Goal: Task Accomplishment & Management: Complete application form

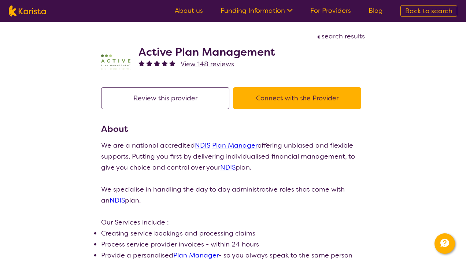
click at [275, 98] on button "Connect with the Provider" at bounding box center [297, 98] width 128 height 22
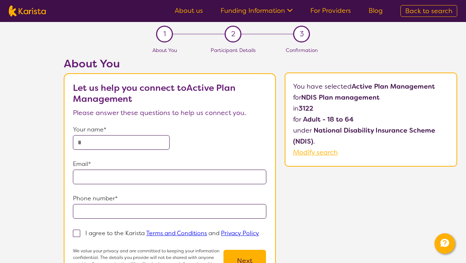
click at [128, 143] on input "text" at bounding box center [121, 142] width 97 height 15
type input "**********"
click at [90, 180] on input "email" at bounding box center [169, 177] width 193 height 15
type input "**********"
click at [88, 212] on input "tel" at bounding box center [169, 211] width 193 height 15
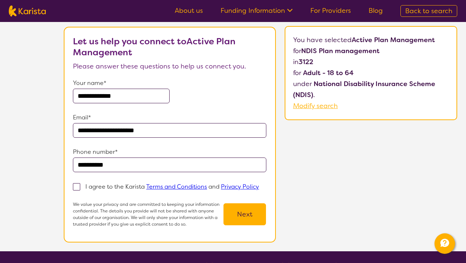
scroll to position [53, 0]
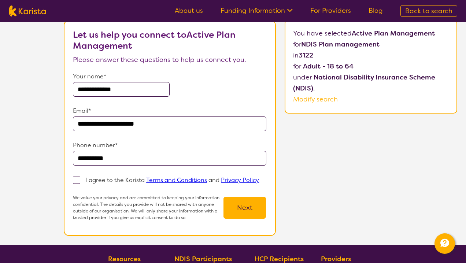
type input "**********"
click at [78, 182] on span at bounding box center [76, 180] width 7 height 7
click at [259, 182] on input "I agree to the Karista Terms and Conditions and Privacy Policy" at bounding box center [261, 179] width 5 height 5
checkbox input "true"
click at [248, 213] on button "Next" at bounding box center [244, 208] width 42 height 22
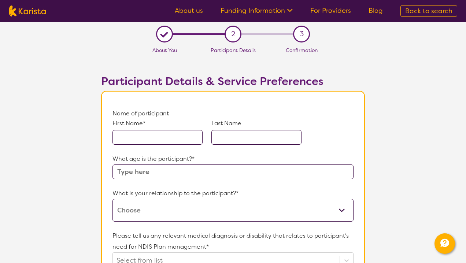
click at [174, 136] on input "text" at bounding box center [157, 137] width 90 height 15
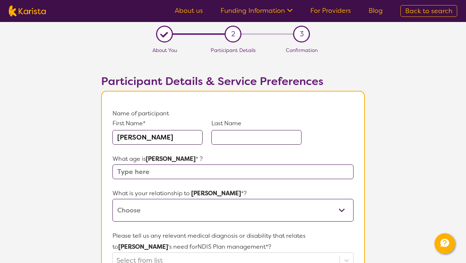
type input "[PERSON_NAME]"
click at [279, 138] on input "text" at bounding box center [256, 137] width 90 height 15
type input "loomes"
click at [212, 172] on input "text" at bounding box center [232, 171] width 241 height 15
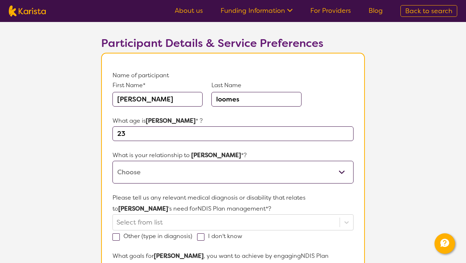
scroll to position [38, 0]
type input "23"
click at [207, 178] on select "This request is for myself I am their parent I am their child I am their spouse…" at bounding box center [232, 171] width 241 height 23
select select "This request is for myself"
click at [112, 160] on select "This request is for myself I am their parent I am their child I am their spouse…" at bounding box center [232, 171] width 241 height 23
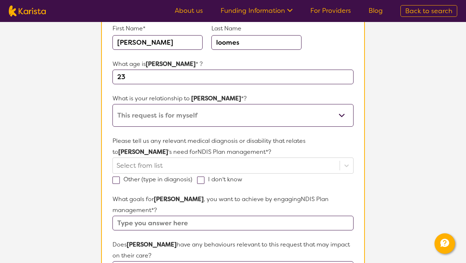
scroll to position [100, 0]
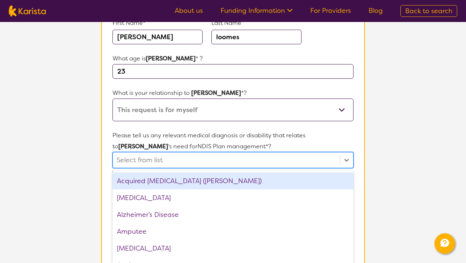
click at [221, 159] on div "option Acquired [MEDICAL_DATA] (ABI) focused, 1 of 75. 75 results available. Us…" at bounding box center [232, 160] width 241 height 16
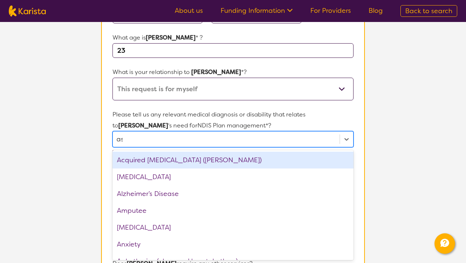
type input "asd"
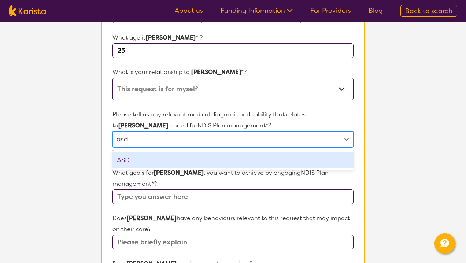
click at [221, 161] on div "ASD" at bounding box center [232, 160] width 241 height 17
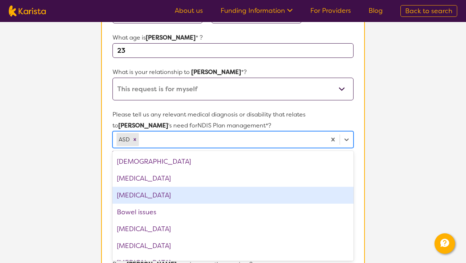
scroll to position [135, 0]
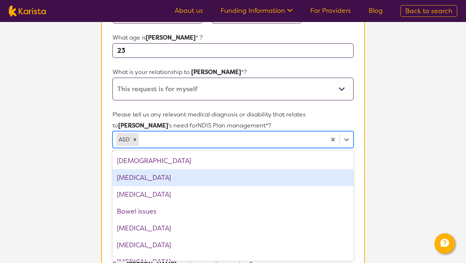
click at [181, 177] on div "[MEDICAL_DATA]" at bounding box center [232, 177] width 241 height 17
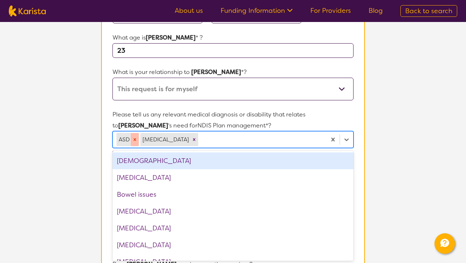
click at [137, 140] on icon "Remove ASD" at bounding box center [134, 139] width 5 height 5
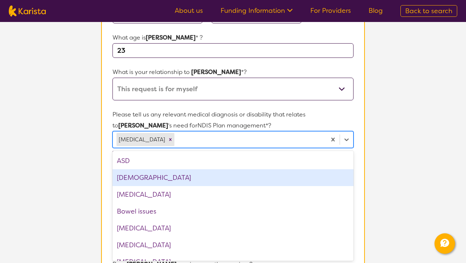
click at [90, 199] on section "L About You 2 Participant Details 3 Confirmation Participant Details & Service …" at bounding box center [233, 229] width 466 height 657
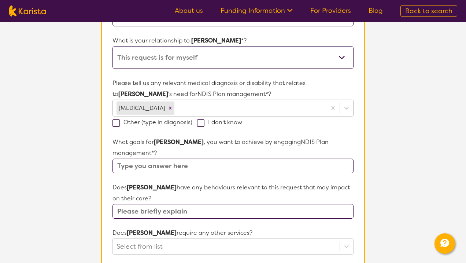
scroll to position [161, 0]
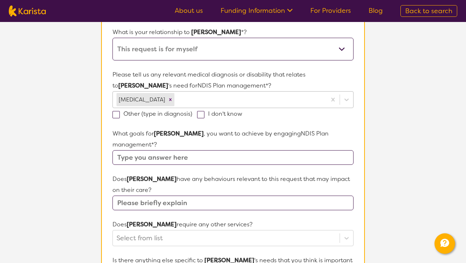
click at [182, 152] on input "text" at bounding box center [232, 157] width 241 height 15
type input "to help manage NDIS plan"
click at [185, 196] on input "text" at bounding box center [232, 203] width 241 height 15
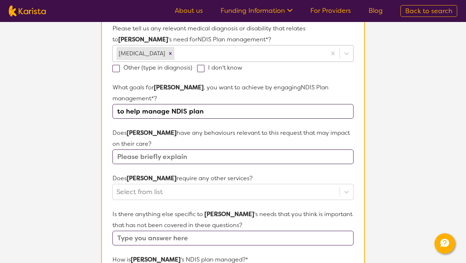
scroll to position [208, 0]
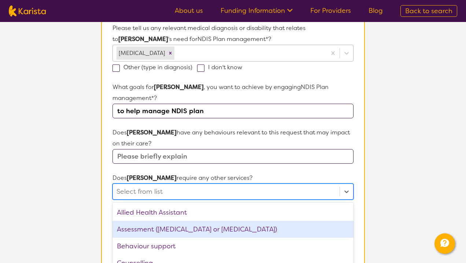
click at [183, 183] on div "option Assessment ([MEDICAL_DATA] or [MEDICAL_DATA]) focused, 2 of 21. 21 resul…" at bounding box center [232, 191] width 241 height 16
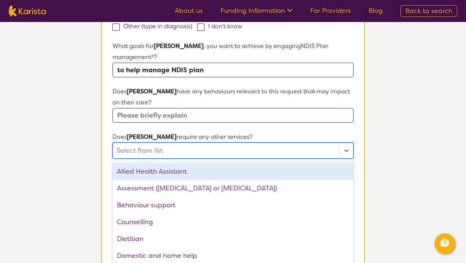
click at [98, 138] on section "Participant Details & Service Preferences Name of participant First Name* [PERS…" at bounding box center [232, 119] width 281 height 622
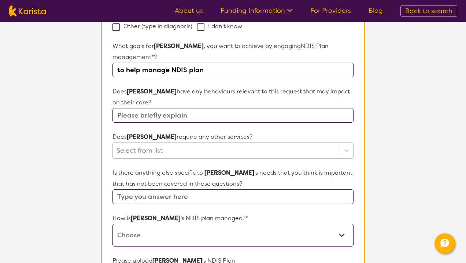
click at [167, 144] on div at bounding box center [225, 150] width 219 height 12
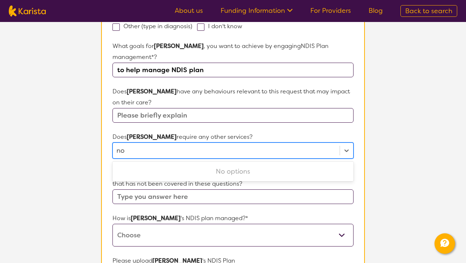
type input "n"
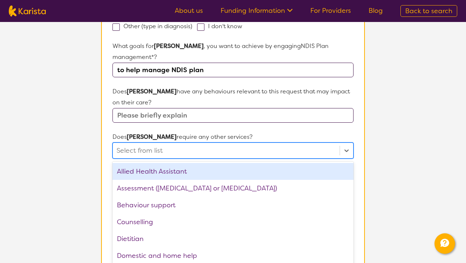
click at [105, 140] on section "Name of participant First Name* [PERSON_NAME] Last Name loomes What age is [PER…" at bounding box center [233, 123] width 264 height 562
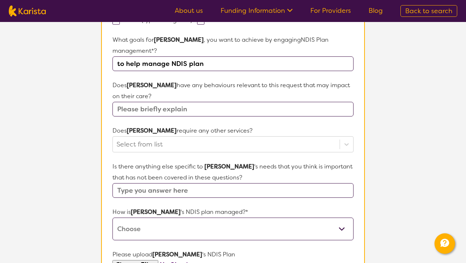
scroll to position [256, 0]
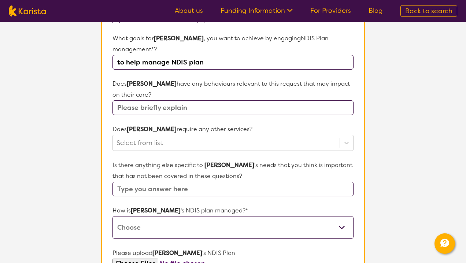
click at [153, 100] on input "text" at bounding box center [232, 107] width 241 height 15
click at [145, 221] on select "Self-managed NDIS plan Managed by a registered plan management provider (not th…" at bounding box center [232, 227] width 241 height 23
select select "I'm not sure"
click at [112, 216] on select "Self-managed NDIS plan Managed by a registered plan management provider (not th…" at bounding box center [232, 227] width 241 height 23
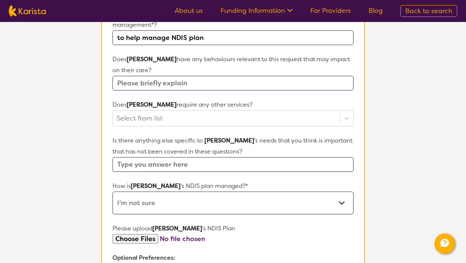
scroll to position [280, 0]
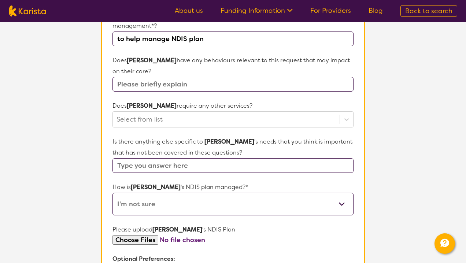
click at [133, 158] on input "text" at bounding box center [232, 165] width 241 height 15
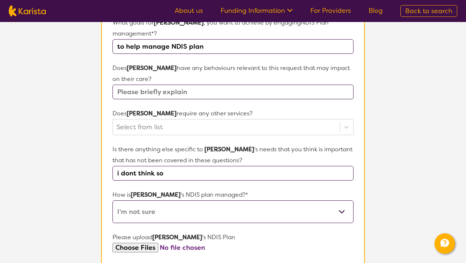
scroll to position [277, 0]
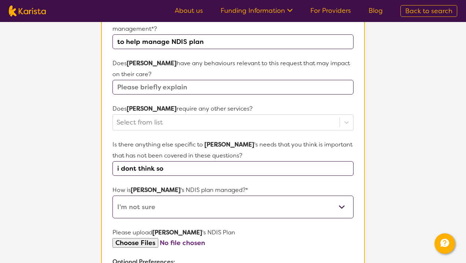
type input "i dont think so"
click at [139, 84] on form "Name of participant First Name* [PERSON_NAME] Last Name loomes What age is [PER…" at bounding box center [232, 95] width 241 height 528
click at [138, 80] on input "text" at bounding box center [232, 87] width 241 height 15
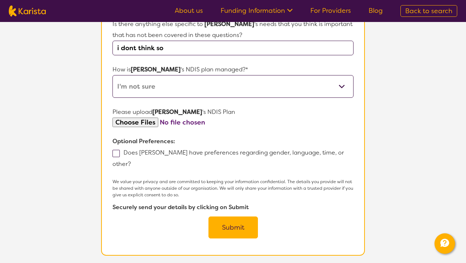
scroll to position [398, 0]
type input "im not sure"
click at [151, 148] on label "Does [PERSON_NAME] have preferences regarding gender, language, time, or other?" at bounding box center [227, 157] width 231 height 19
click at [136, 161] on input "Does [PERSON_NAME] have preferences regarding gender, language, time, or other?" at bounding box center [133, 163] width 5 height 5
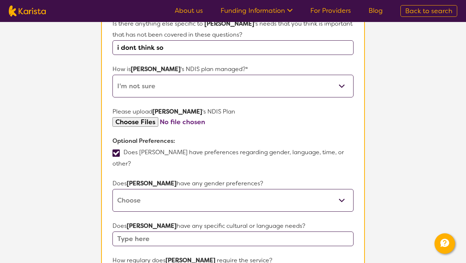
click at [116, 148] on label "Does [PERSON_NAME] have preferences regarding gender, language, time, or other?" at bounding box center [227, 157] width 231 height 19
click at [131, 161] on input "Does [PERSON_NAME] have preferences regarding gender, language, time, or other?" at bounding box center [133, 163] width 5 height 5
checkbox input "false"
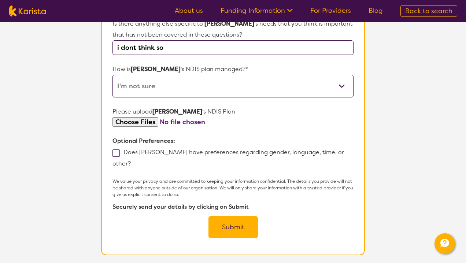
click at [233, 216] on button "Submit" at bounding box center [232, 227] width 49 height 22
